Goal: Information Seeking & Learning: Check status

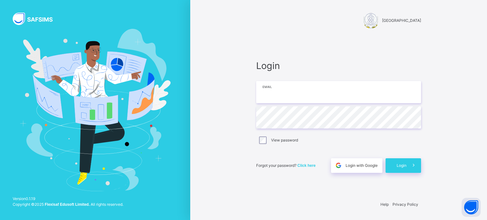
type input "**********"
click at [398, 168] on span "Login" at bounding box center [402, 166] width 10 height 6
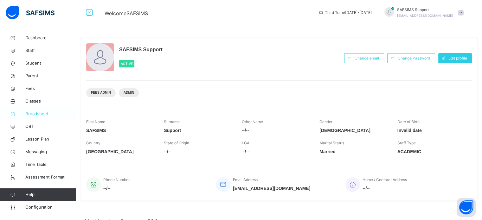
click at [37, 114] on span "Broadsheet" at bounding box center [50, 114] width 51 height 6
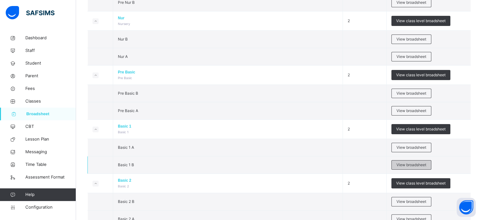
scroll to position [127, 0]
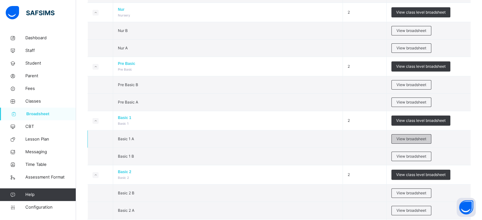
click at [421, 139] on span "View broadsheet" at bounding box center [412, 139] width 30 height 6
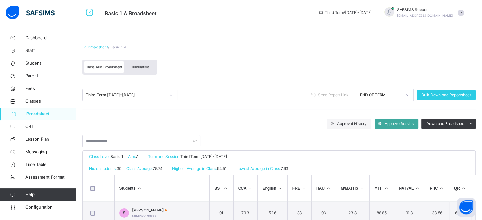
click at [144, 70] on div "Cumulative" at bounding box center [140, 67] width 32 height 12
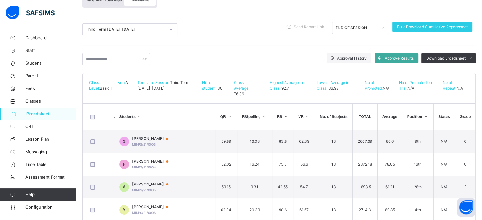
scroll to position [68, 0]
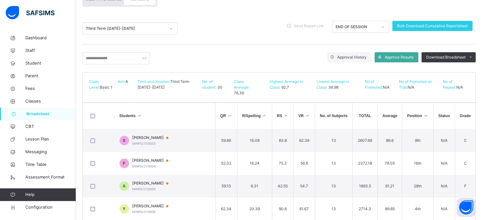
click at [426, 116] on icon at bounding box center [425, 116] width 5 height 4
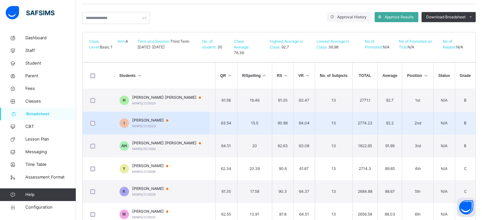
scroll to position [90, 0]
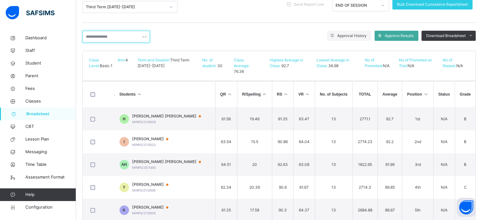
drag, startPoint x: 126, startPoint y: 38, endPoint x: 127, endPoint y: 34, distance: 4.0
click at [126, 38] on input "text" at bounding box center [116, 37] width 68 height 12
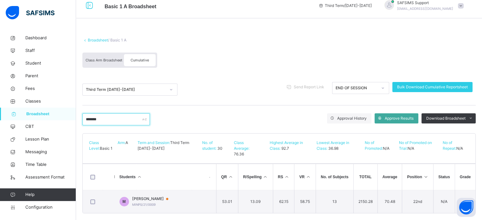
scroll to position [15, 0]
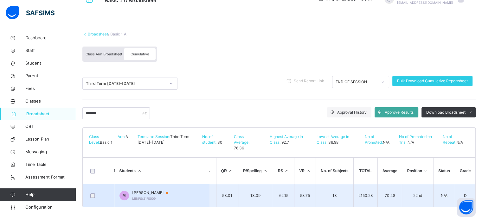
click at [166, 193] on span "MARYAM IMAM HABIB" at bounding box center [153, 193] width 42 height 6
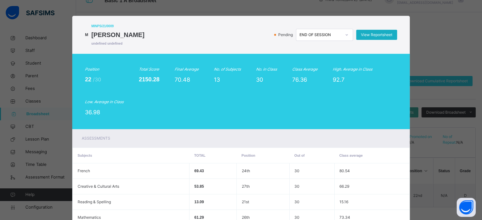
click at [368, 36] on span "View Reportsheet" at bounding box center [376, 35] width 31 height 6
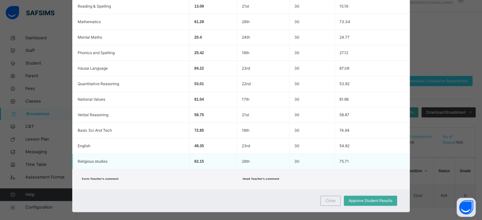
scroll to position [203, 0]
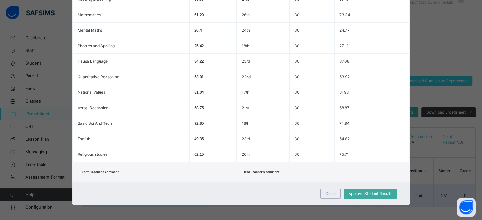
click at [335, 196] on div "Close" at bounding box center [331, 194] width 20 height 10
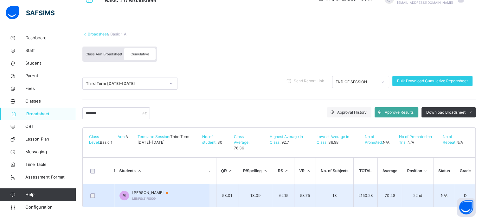
drag, startPoint x: 346, startPoint y: 205, endPoint x: 352, endPoint y: 203, distance: 6.3
click at [353, 205] on td "13" at bounding box center [334, 196] width 37 height 23
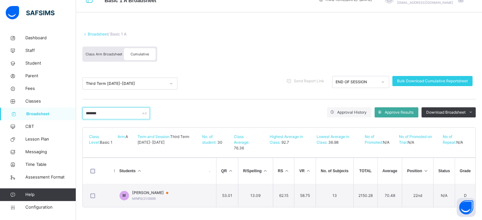
click at [127, 114] on input "******" at bounding box center [116, 114] width 68 height 12
type input "*"
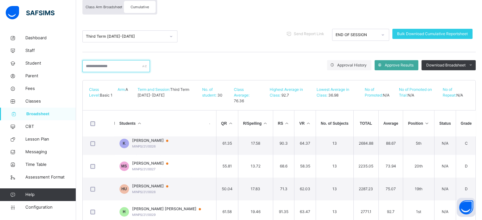
scroll to position [121, 0]
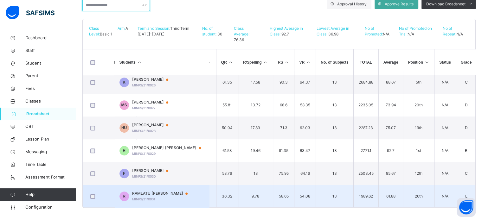
drag, startPoint x: 415, startPoint y: 207, endPoint x: 459, endPoint y: 194, distance: 46.1
click at [458, 199] on body "Basic 1 A Broadsheet Third Term / 2024-2025 SAFSIMS Support musbahu.rufai@flexi…" at bounding box center [241, 50] width 482 height 342
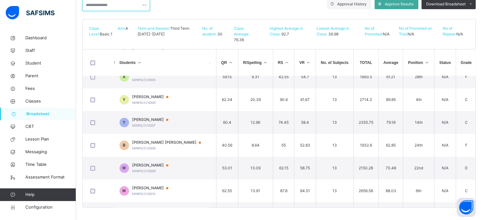
scroll to position [0, 233]
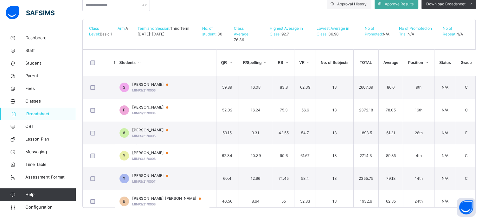
click at [429, 63] on icon at bounding box center [426, 63] width 5 height 4
click at [430, 61] on icon at bounding box center [426, 63] width 5 height 4
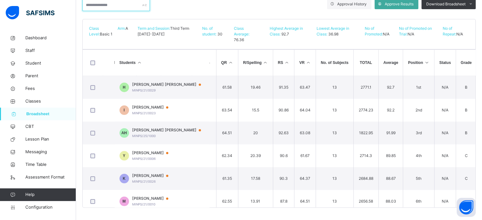
click at [112, 4] on input "text" at bounding box center [116, 5] width 68 height 12
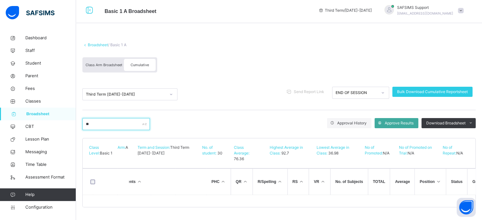
scroll to position [7, 0]
type input "*"
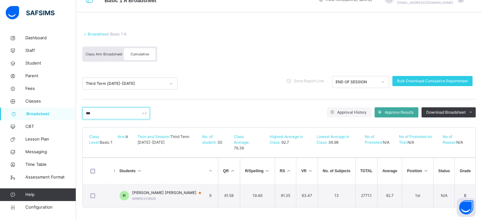
scroll to position [0, 232]
click at [118, 112] on input "***" at bounding box center [116, 114] width 68 height 12
type input "*"
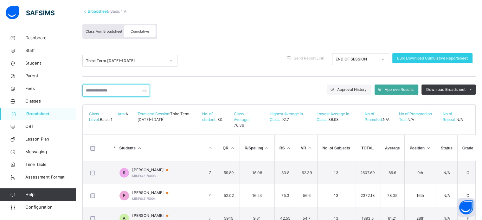
scroll to position [0, 0]
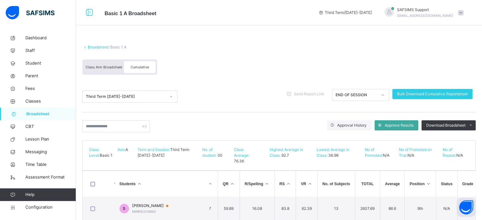
click at [100, 47] on link "Broadsheet" at bounding box center [98, 47] width 20 height 5
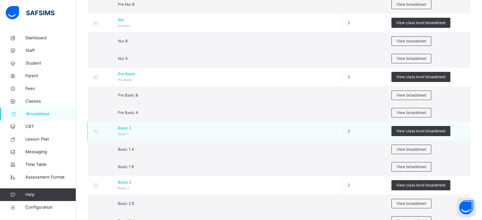
scroll to position [127, 0]
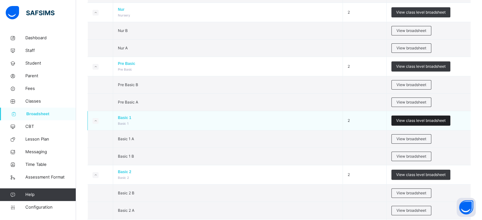
click at [409, 118] on span "View class level broadsheet" at bounding box center [420, 121] width 49 height 6
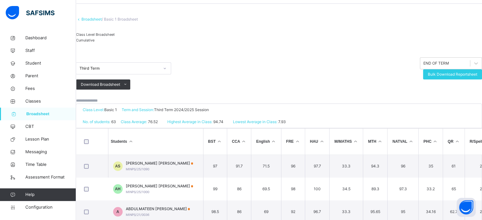
scroll to position [32, 0]
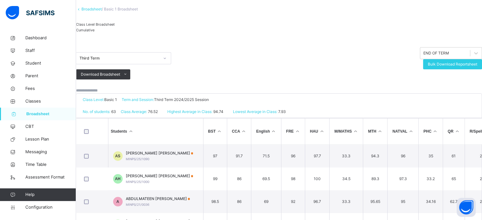
click at [95, 32] on span "Cumulative" at bounding box center [85, 30] width 18 height 4
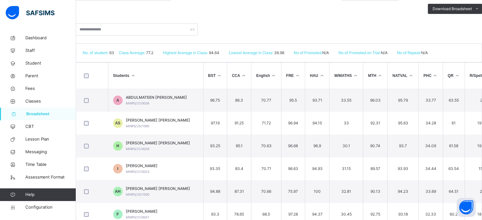
scroll to position [56, 0]
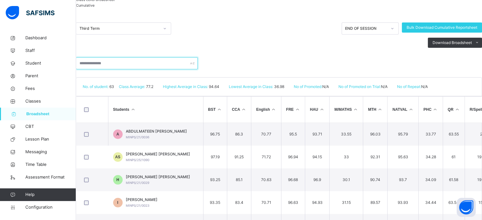
click at [104, 69] on input "text" at bounding box center [137, 63] width 122 height 12
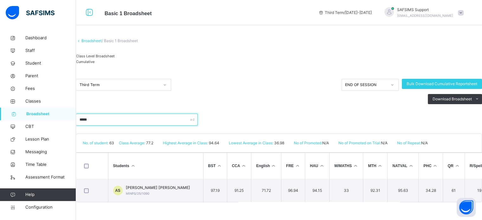
scroll to position [5, 0]
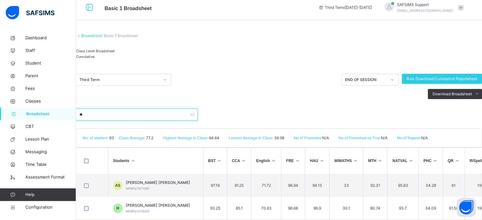
type input "*"
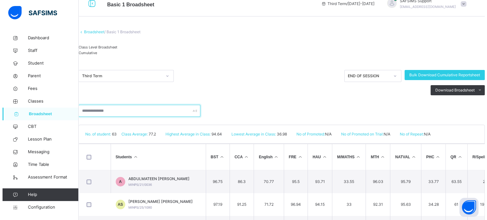
scroll to position [0, 0]
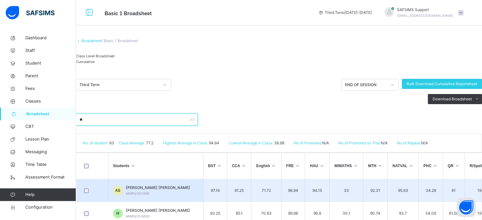
type input "**"
click at [187, 200] on td "AS AUDREY OMOSOMI SAMUEL MINPS/25/1090" at bounding box center [155, 190] width 95 height 23
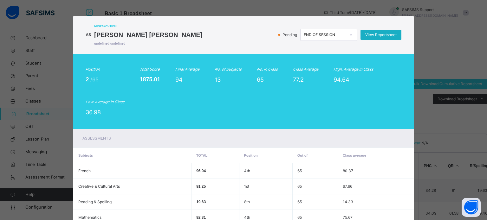
click at [385, 33] on span "View Reportsheet" at bounding box center [380, 35] width 31 height 6
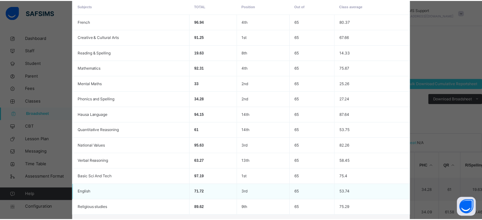
scroll to position [203, 0]
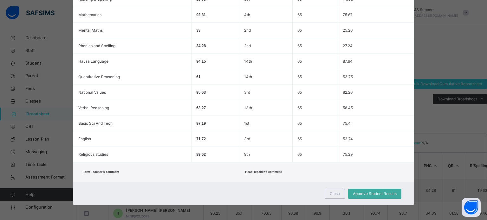
click at [330, 194] on span "Close" at bounding box center [335, 194] width 10 height 6
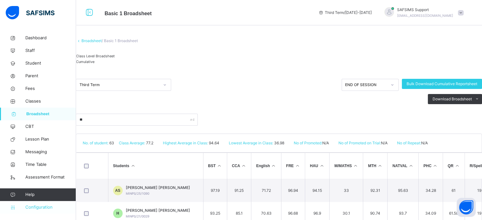
click at [42, 208] on span "Configuration" at bounding box center [50, 208] width 50 height 6
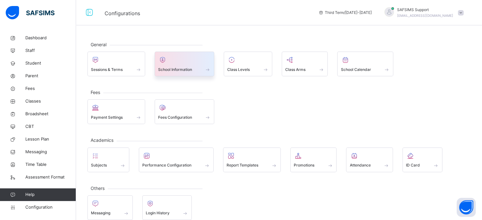
click at [191, 67] on span "School Information" at bounding box center [175, 70] width 34 height 6
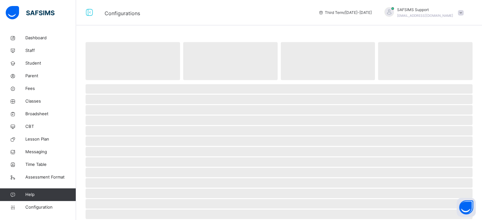
select select "**"
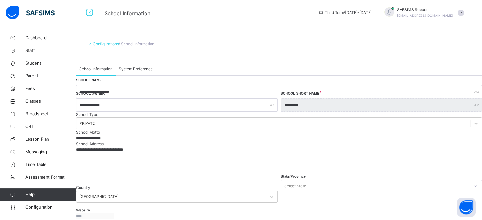
click at [150, 69] on span "System Preference" at bounding box center [136, 69] width 34 height 6
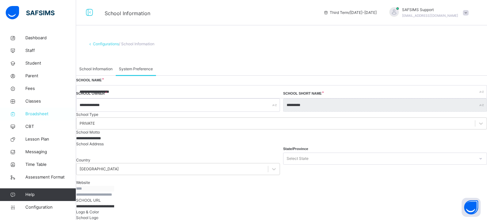
click at [44, 112] on span "Broadsheet" at bounding box center [50, 114] width 51 height 6
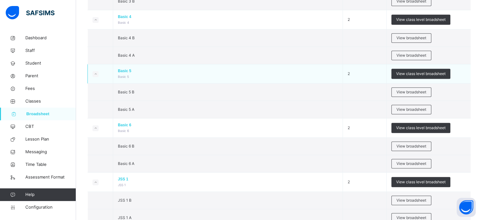
scroll to position [476, 0]
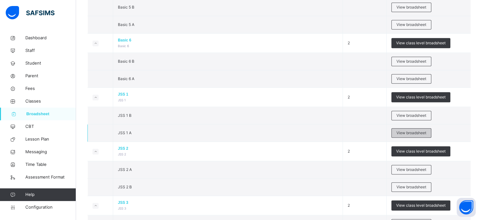
click at [427, 131] on span "View broadsheet" at bounding box center [412, 133] width 30 height 6
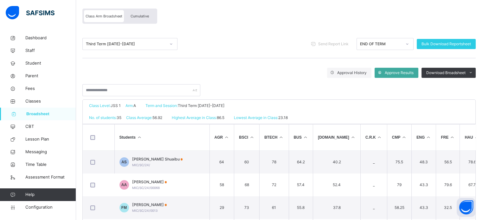
scroll to position [63, 0]
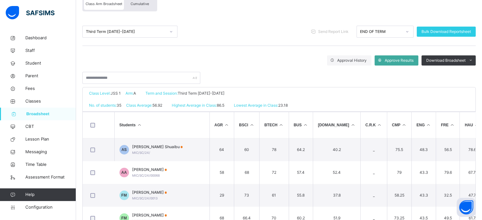
click at [35, 115] on span "Broadsheet" at bounding box center [51, 114] width 50 height 6
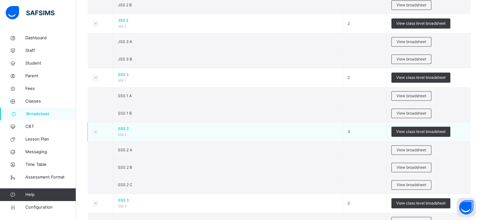
scroll to position [666, 0]
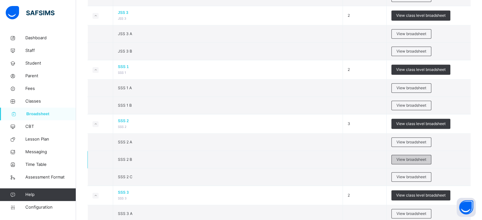
click at [427, 157] on span "View broadsheet" at bounding box center [412, 160] width 30 height 6
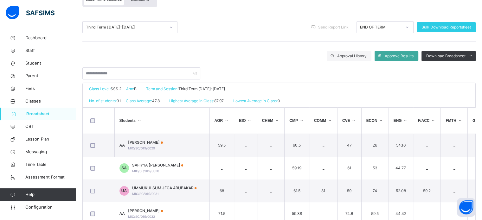
scroll to position [95, 0]
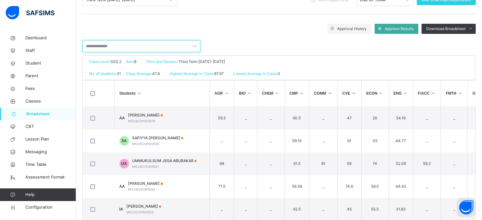
click at [138, 47] on input "text" at bounding box center [141, 46] width 118 height 12
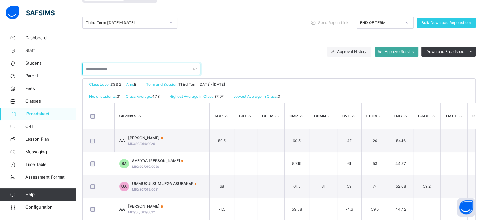
scroll to position [0, 0]
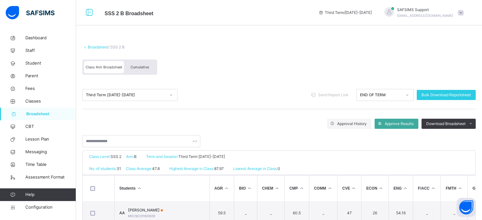
click at [146, 65] on div "Cumulative" at bounding box center [140, 67] width 32 height 12
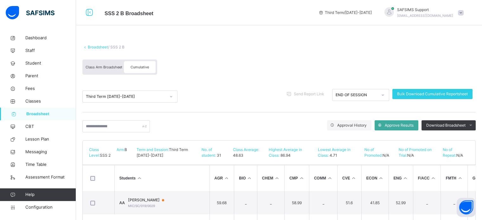
click at [106, 46] on link "Broadsheet" at bounding box center [98, 47] width 20 height 5
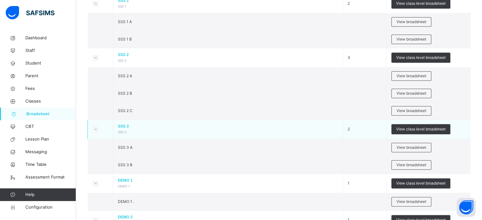
scroll to position [729, 0]
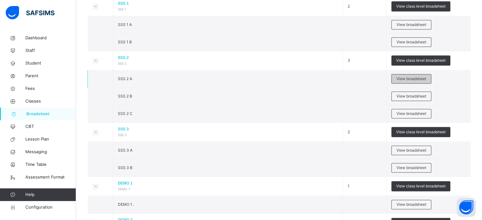
click at [423, 76] on span "View broadsheet" at bounding box center [412, 79] width 30 height 6
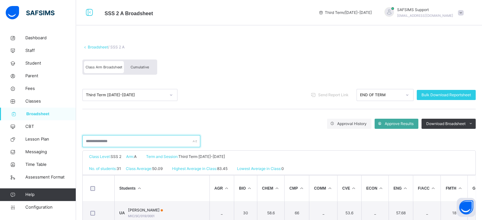
click at [140, 140] on input "text" at bounding box center [141, 141] width 118 height 12
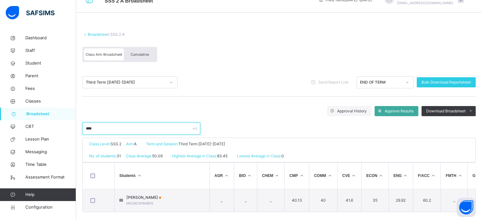
scroll to position [19, 0]
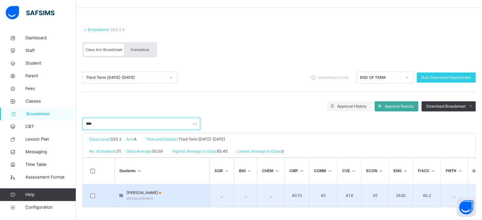
type input "****"
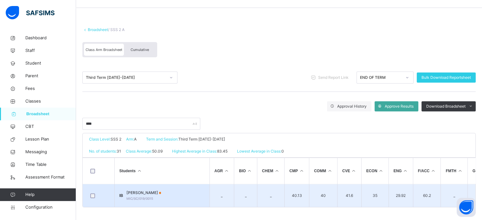
click at [161, 192] on span "IBRAHIM BILYAMINU BILYAMINU" at bounding box center [144, 193] width 35 height 6
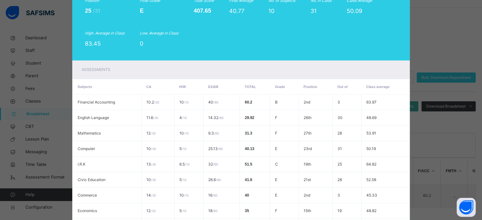
scroll to position [161, 0]
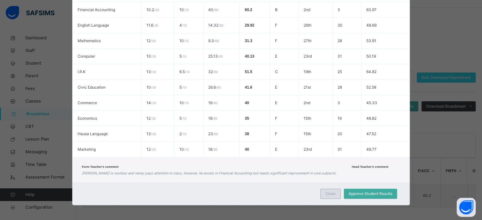
click at [331, 189] on div "Close" at bounding box center [331, 194] width 20 height 10
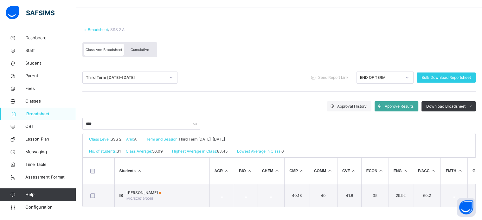
click at [146, 45] on div "Cumulative" at bounding box center [140, 50] width 32 height 12
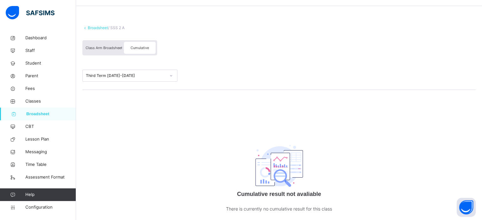
scroll to position [0, 0]
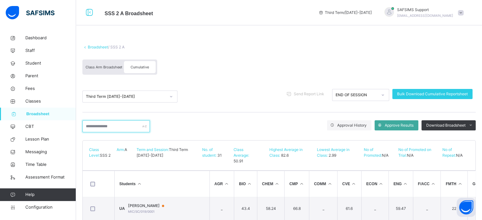
click at [138, 125] on input "text" at bounding box center [116, 127] width 68 height 12
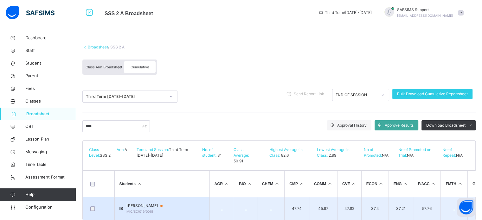
click at [165, 203] on span "IBRAHIM BILYAMINU BILYAMINU" at bounding box center [148, 206] width 42 height 6
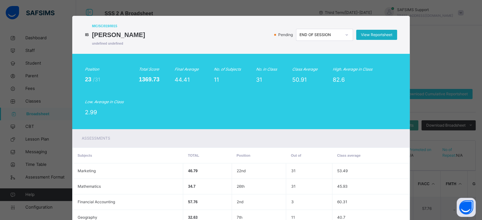
click at [381, 35] on span "View Reportsheet" at bounding box center [376, 35] width 31 height 6
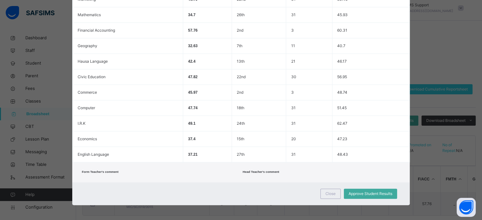
scroll to position [9, 0]
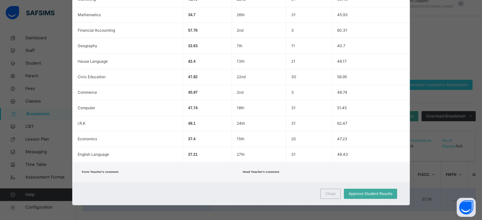
click at [334, 191] on span "Close" at bounding box center [331, 194] width 10 height 6
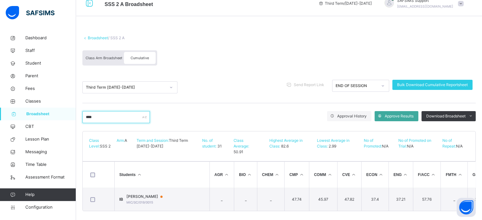
click at [115, 116] on input "****" at bounding box center [116, 117] width 68 height 12
type input "*"
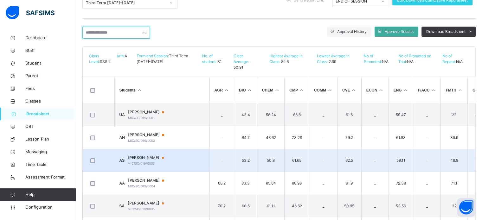
scroll to position [95, 0]
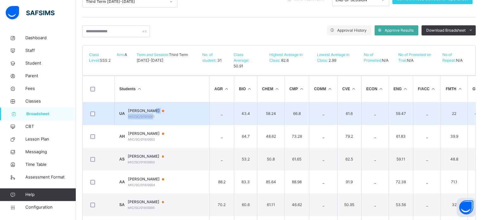
click at [156, 108] on div "UMAR KALIEL AHMAD MIC/SC/019/0001" at bounding box center [149, 113] width 42 height 11
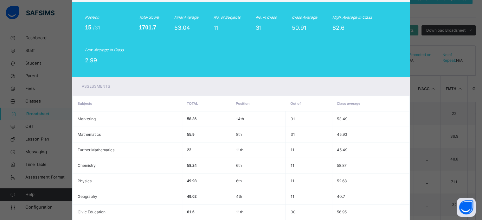
scroll to position [13, 0]
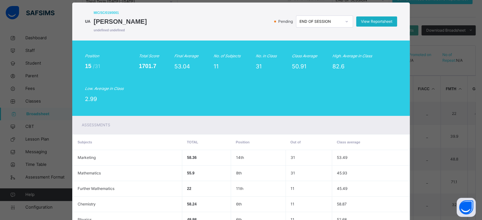
click at [383, 24] on div "View Reportsheet" at bounding box center [376, 21] width 41 height 10
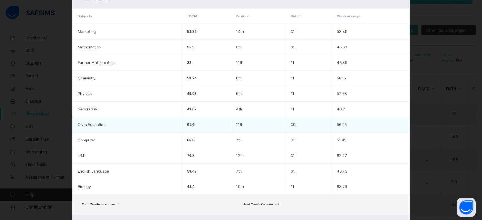
scroll to position [172, 0]
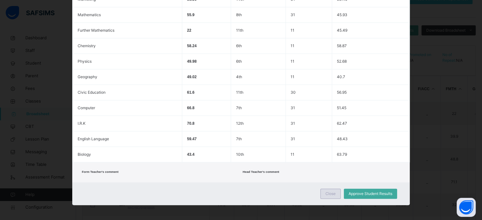
click at [325, 192] on div "Close" at bounding box center [331, 194] width 20 height 10
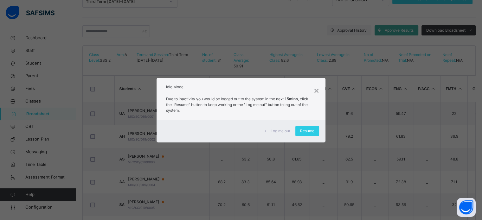
click at [313, 89] on h2 "Idle Mode" at bounding box center [241, 87] width 150 height 6
click at [317, 89] on div "×" at bounding box center [316, 90] width 5 height 13
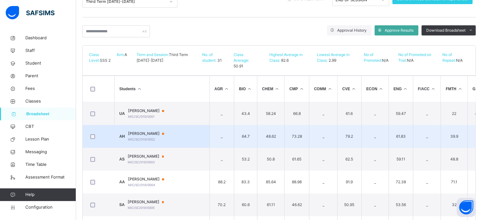
click at [161, 131] on span "ADNAN SANI HARUNA" at bounding box center [149, 134] width 42 height 6
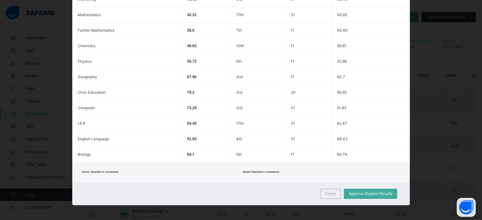
scroll to position [116, 0]
click at [334, 191] on span "Close" at bounding box center [331, 194] width 10 height 6
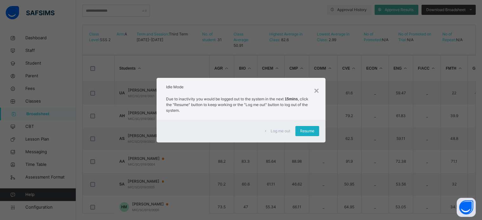
click at [304, 131] on span "Resume" at bounding box center [307, 131] width 14 height 6
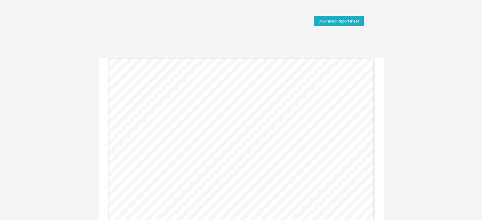
click at [332, 22] on span "Download Reportsheet" at bounding box center [339, 21] width 41 height 5
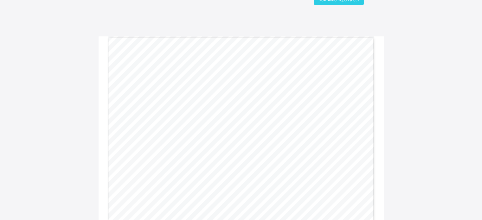
scroll to position [32, 0]
click at [203, 108] on span "0000000" at bounding box center [197, 109] width 10 height 3
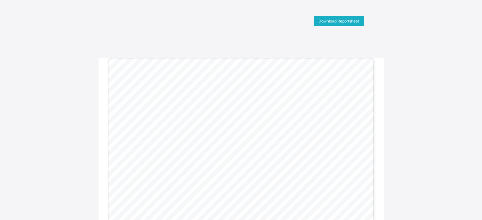
click at [343, 23] on span "Download Reportsheet" at bounding box center [339, 21] width 41 height 5
